Goal: Task Accomplishment & Management: Complete application form

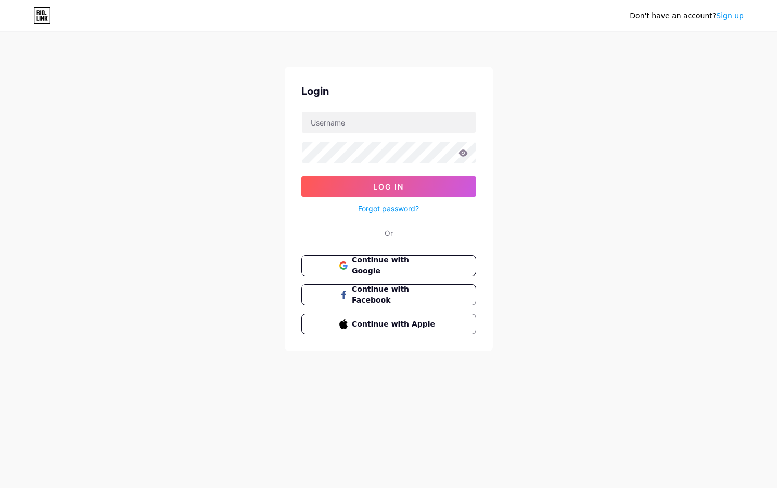
drag, startPoint x: 714, startPoint y: 209, endPoint x: 587, endPoint y: 210, distance: 126.5
click at [711, 209] on div "Don't have an account? Sign up Login Log In Forgot password? Or Continue with G…" at bounding box center [388, 192] width 777 height 384
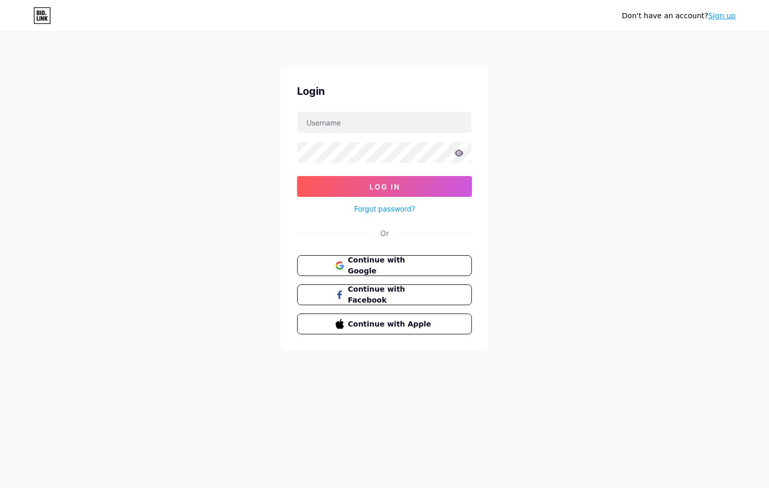
click at [731, 17] on link "Sign up" at bounding box center [723, 15] width 28 height 8
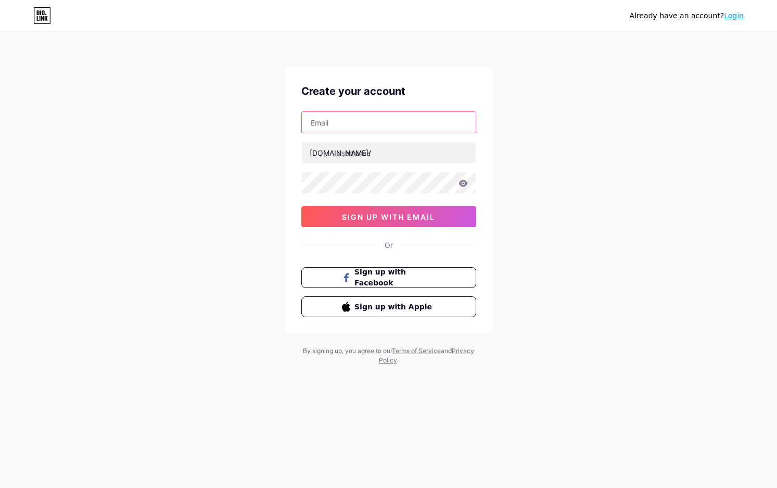
click at [338, 125] on input "text" at bounding box center [389, 122] width 174 height 21
paste input "[EMAIL_ADDRESS][DOMAIN_NAME]"
type input "[EMAIL_ADDRESS][DOMAIN_NAME]"
click at [359, 145] on input "text" at bounding box center [389, 152] width 174 height 21
click at [360, 145] on input "text" at bounding box center [389, 152] width 174 height 21
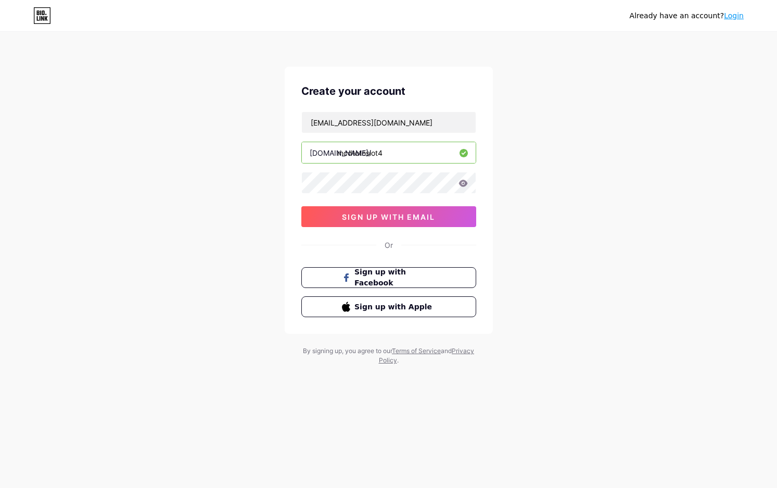
type input "mcdtotoslot4"
click at [397, 219] on span "sign up with email" at bounding box center [388, 216] width 93 height 9
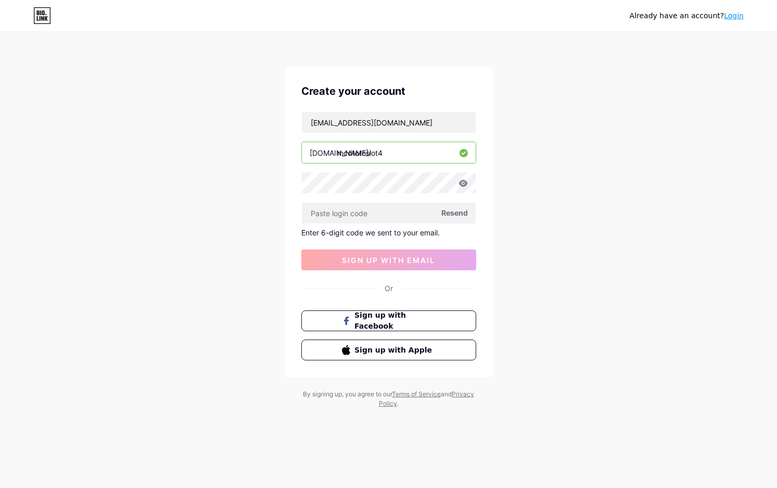
click at [445, 213] on span "Resend" at bounding box center [454, 212] width 27 height 11
click at [446, 212] on span "Resend" at bounding box center [454, 212] width 27 height 11
click at [467, 209] on span "Resend" at bounding box center [454, 212] width 27 height 11
click at [450, 119] on input "[EMAIL_ADDRESS][DOMAIN_NAME]" at bounding box center [389, 122] width 174 height 21
click at [312, 116] on input "[EMAIL_ADDRESS][DOMAIN_NAME]" at bounding box center [389, 122] width 174 height 21
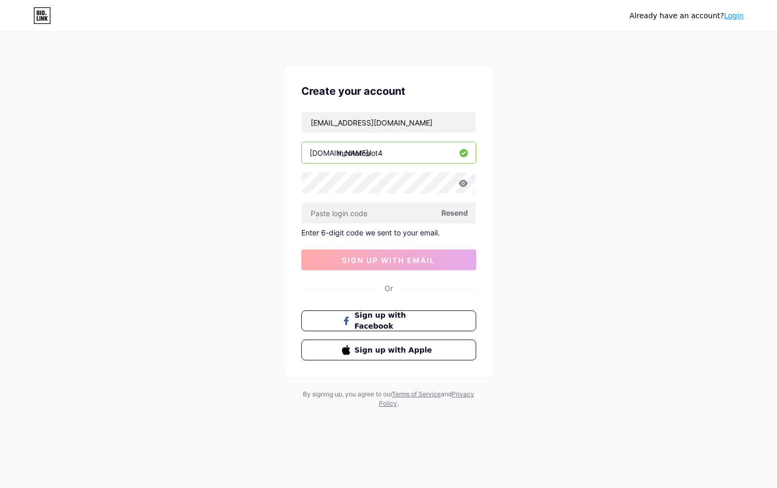
click at [171, 163] on div "Already have an account? Login Create your account [EMAIL_ADDRESS][DOMAIN_NAME]…" at bounding box center [388, 220] width 777 height 441
click at [37, 8] on icon at bounding box center [42, 16] width 16 height 16
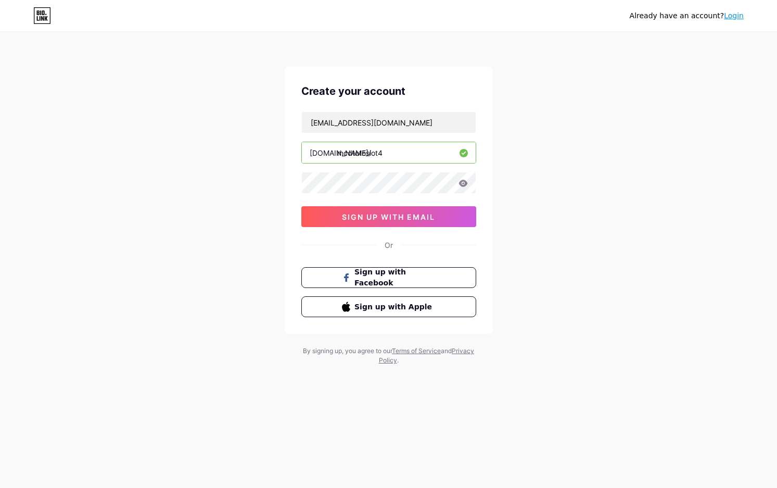
type input "mcdtotoslot4"
click at [376, 214] on span "sign up with email" at bounding box center [388, 216] width 93 height 9
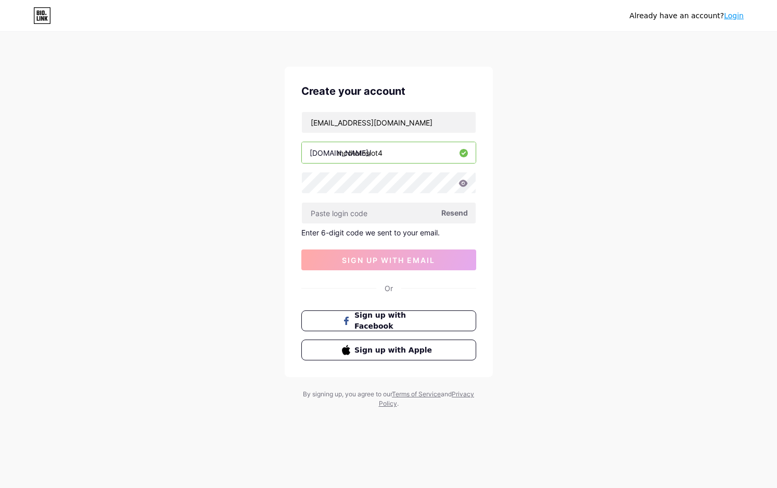
click at [449, 216] on span "Resend" at bounding box center [454, 212] width 27 height 11
click at [449, 211] on span "Resend" at bounding box center [454, 212] width 27 height 11
click at [455, 213] on span "Resend" at bounding box center [454, 212] width 27 height 11
